Goal: Navigation & Orientation: Find specific page/section

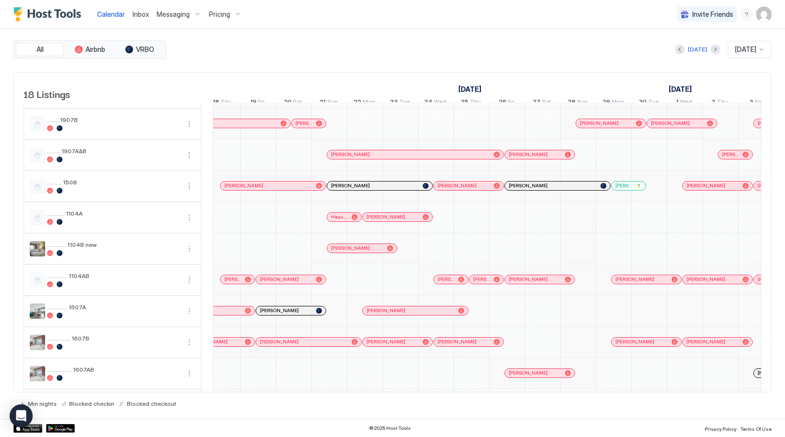
scroll to position [0, 400]
click at [570, 189] on div "[PERSON_NAME]" at bounding box center [553, 186] width 88 height 6
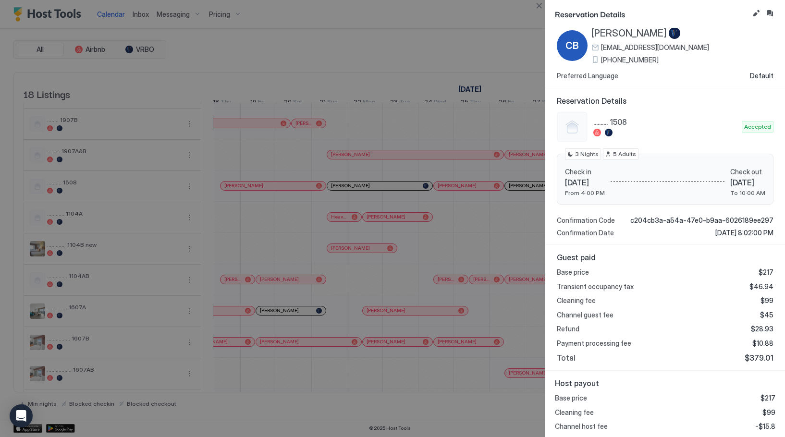
scroll to position [40, 0]
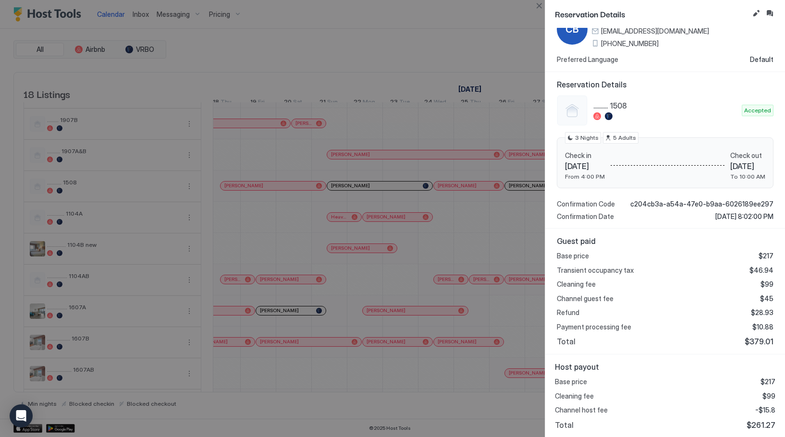
click at [649, 124] on div ".......... 1508" at bounding box center [647, 110] width 181 height 31
click at [768, 14] on button "Inbox" at bounding box center [770, 14] width 12 height 12
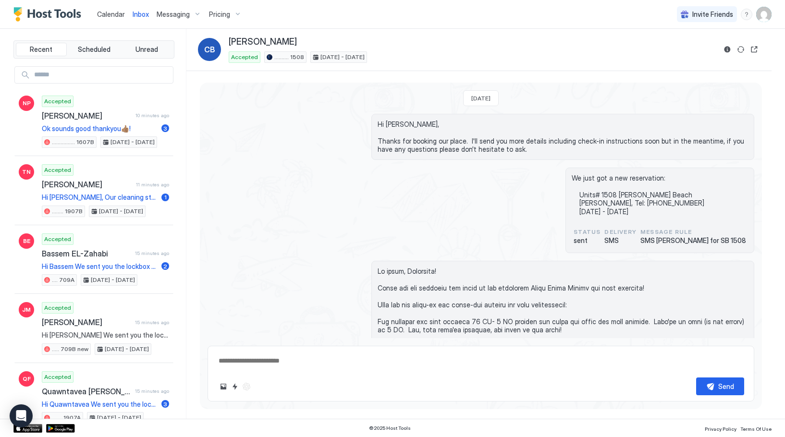
click at [118, 17] on span "Calendar" at bounding box center [111, 14] width 28 height 8
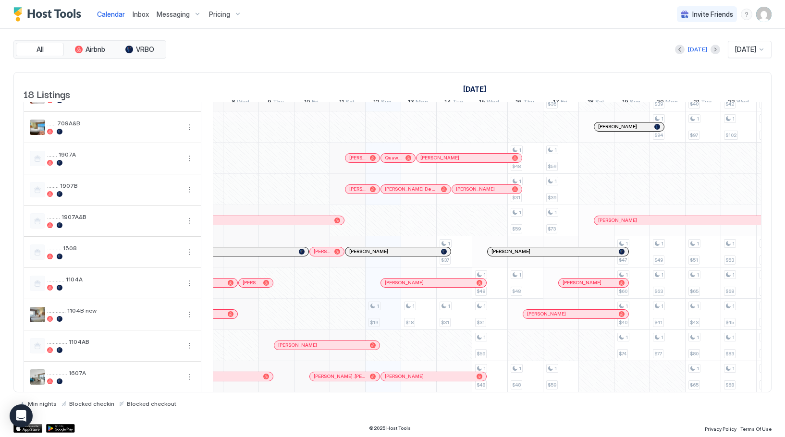
scroll to position [0, 366]
